Goal: Task Accomplishment & Management: Manage account settings

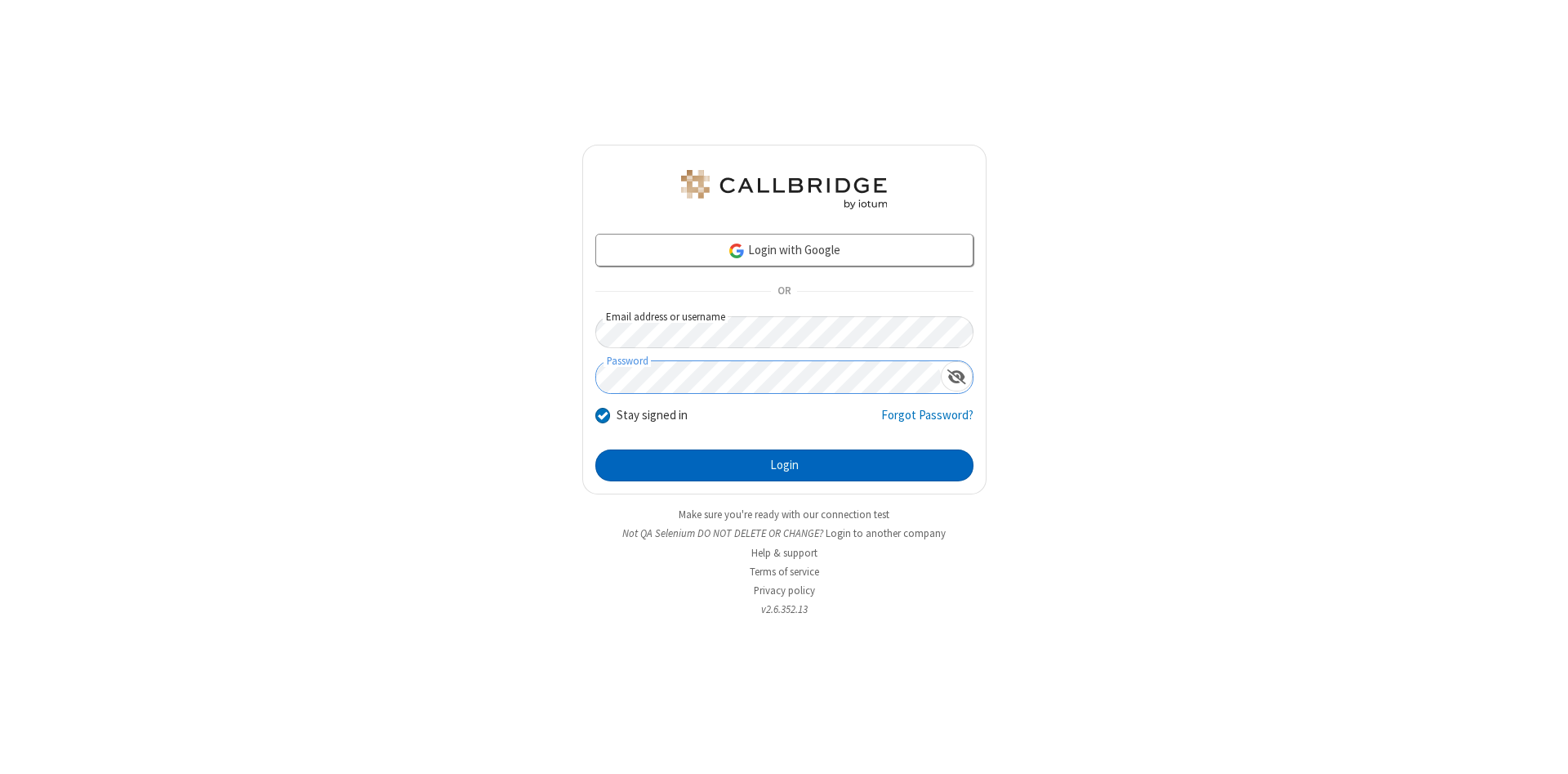
click at [784, 466] on button "Login" at bounding box center [785, 466] width 379 height 32
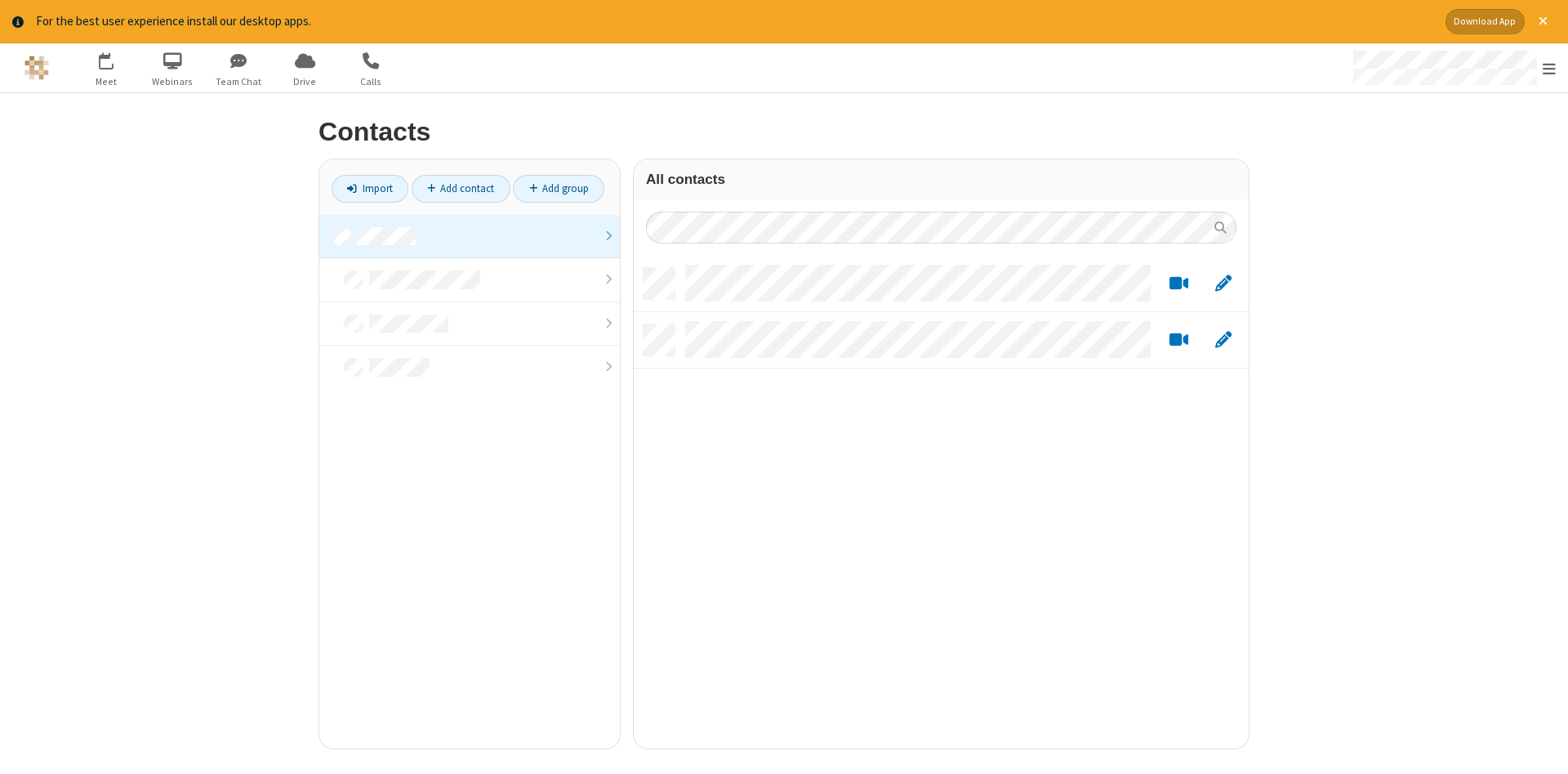
click at [470, 236] on link at bounding box center [470, 237] width 301 height 44
click at [461, 187] on link "Add contact" at bounding box center [461, 188] width 99 height 28
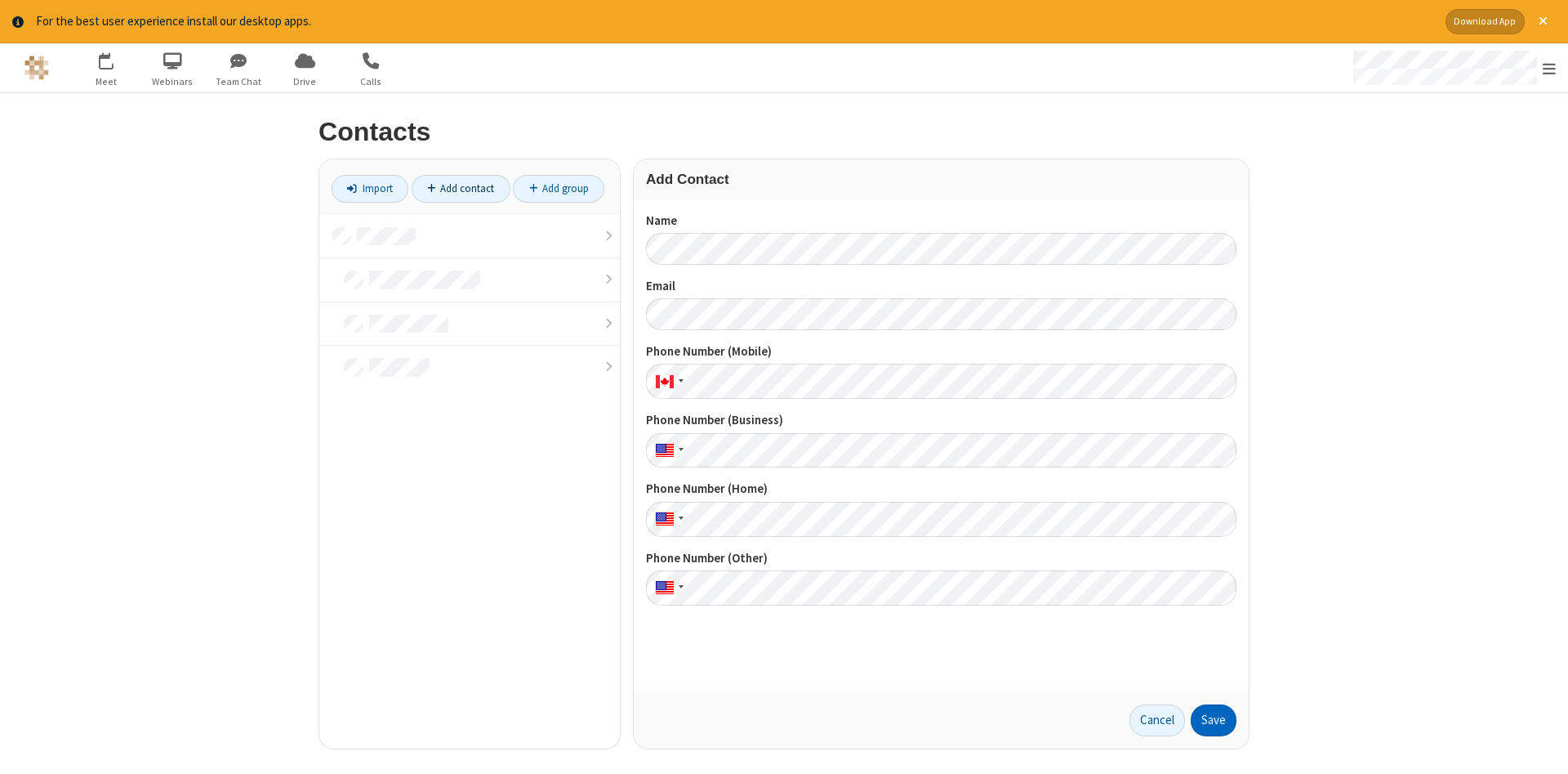
click at [1214, 720] on button "Save" at bounding box center [1214, 720] width 46 height 32
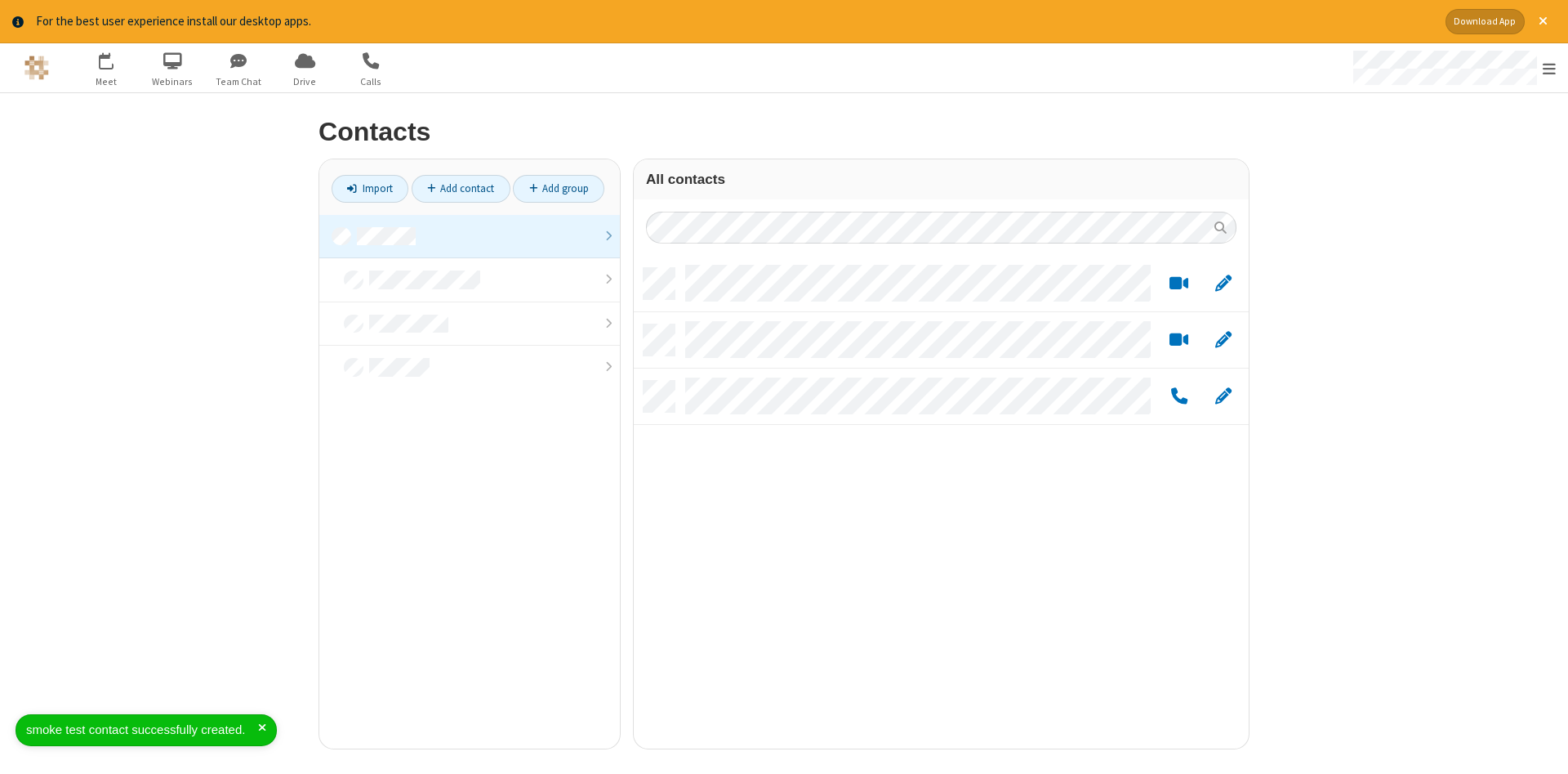
scroll to position [492, 615]
